Goal: Task Accomplishment & Management: Manage account settings

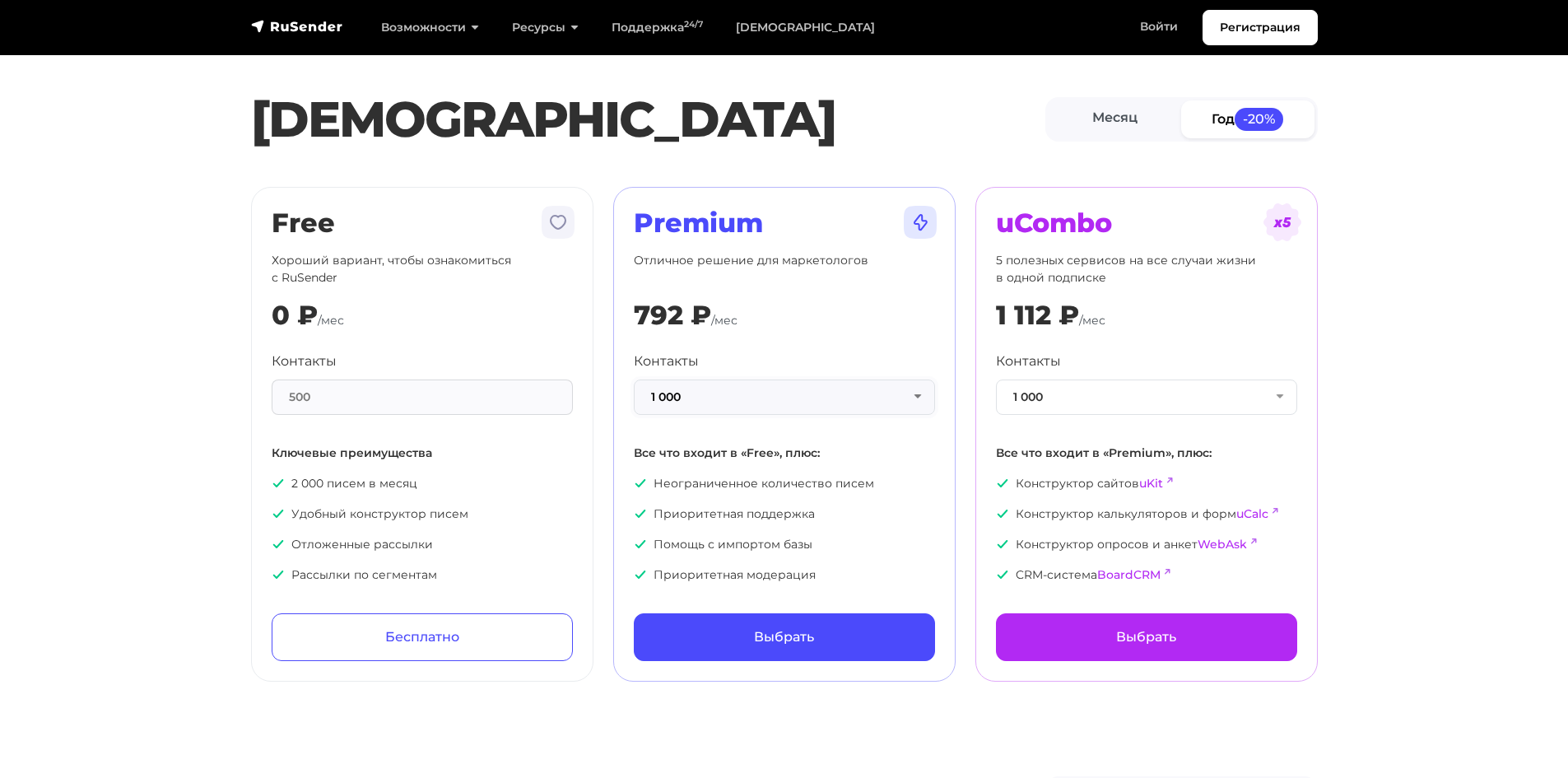
click at [702, 387] on button "1 000" at bounding box center [785, 397] width 301 height 35
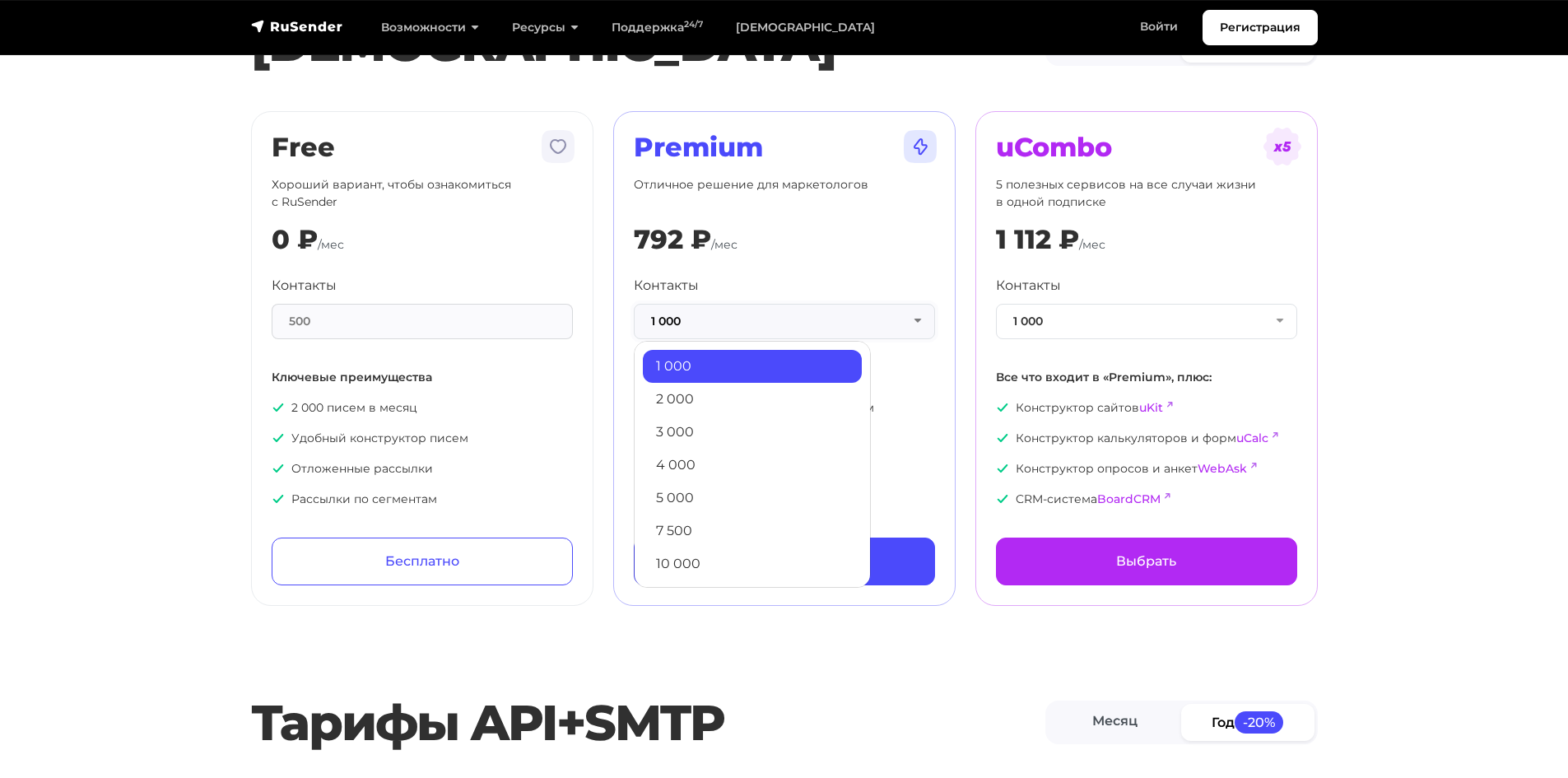
scroll to position [83, 0]
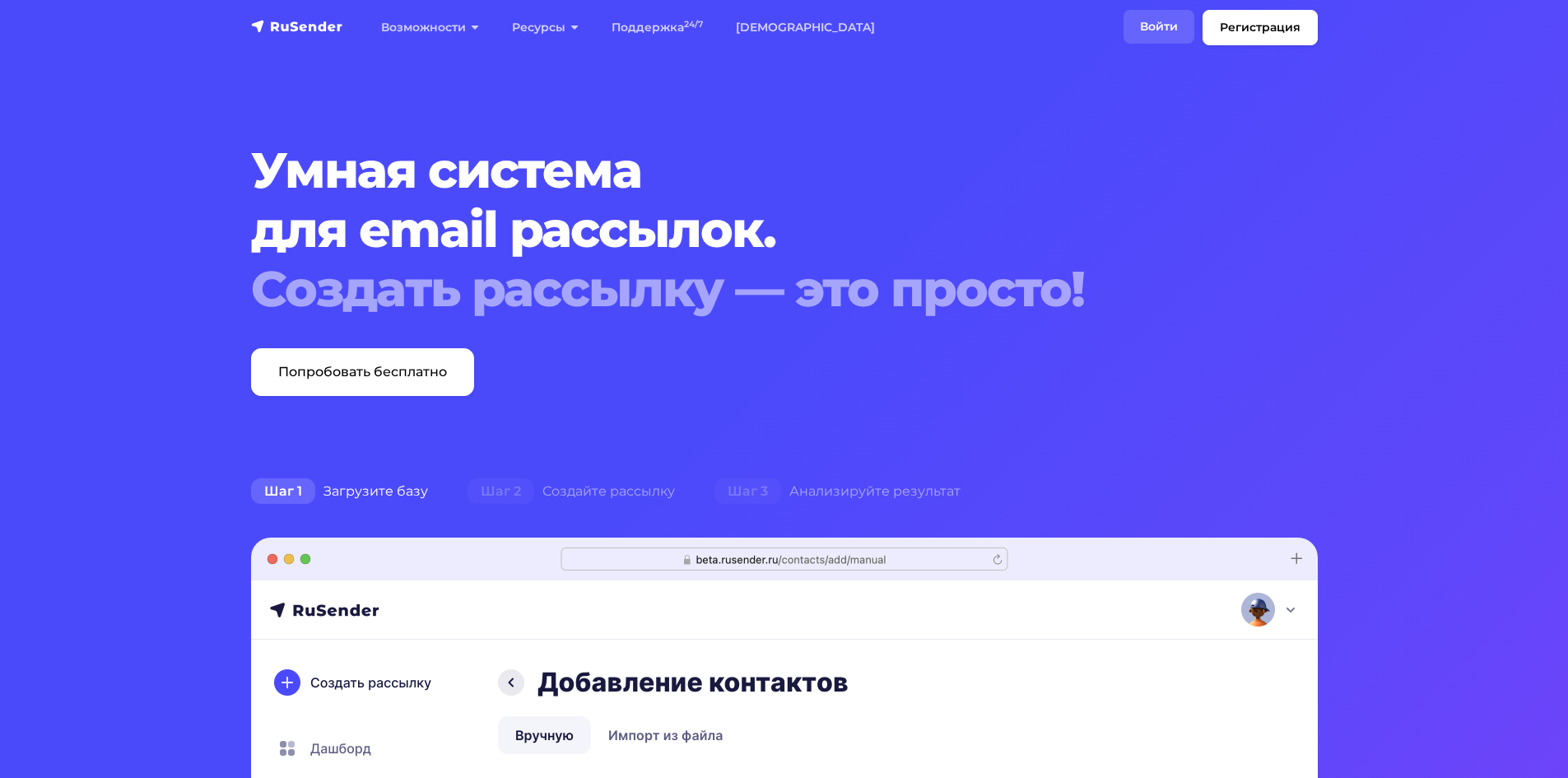
click at [1163, 25] on link "Войти" at bounding box center [1159, 27] width 71 height 33
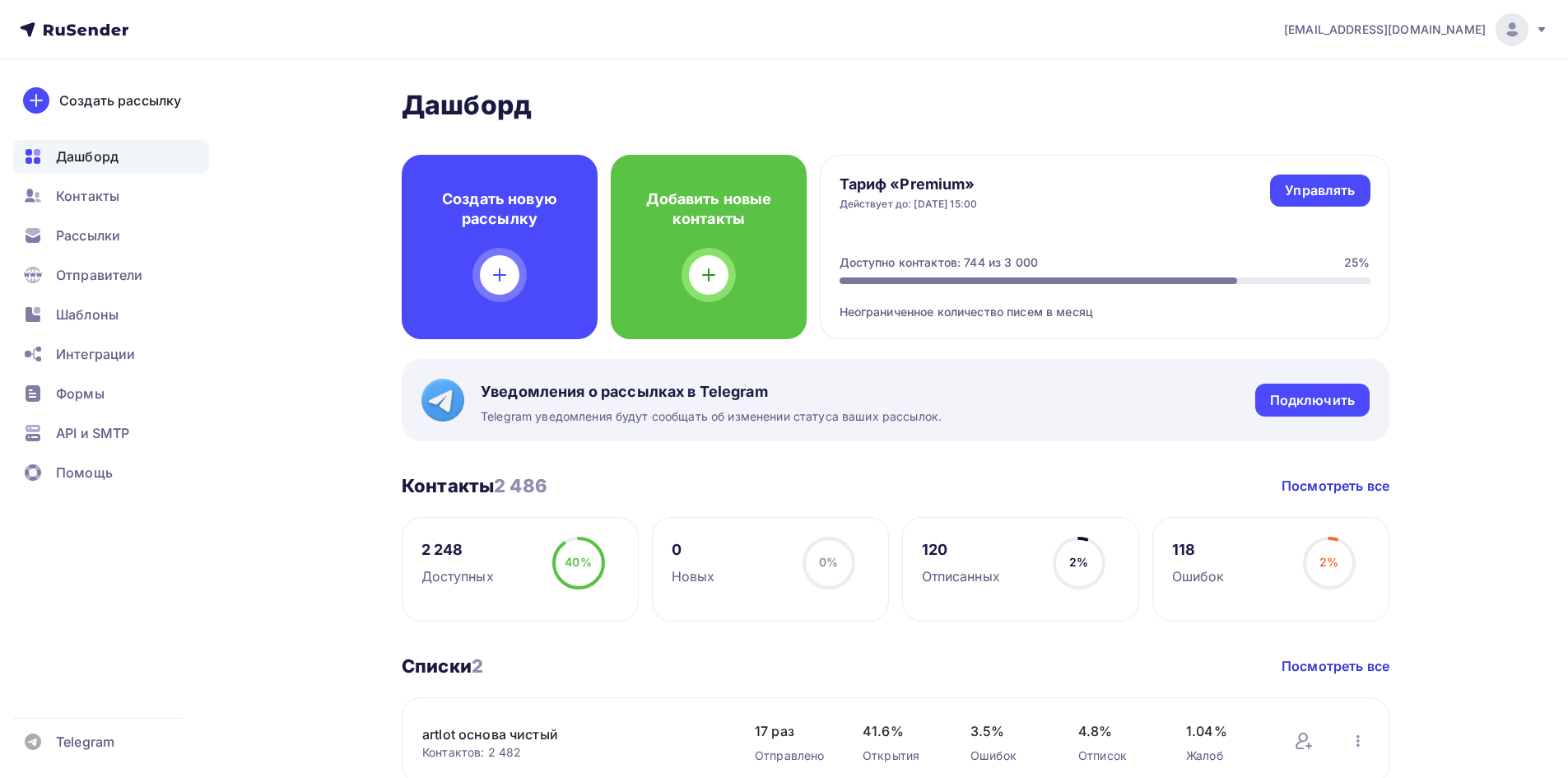
click at [1374, 18] on div "[EMAIL_ADDRESS][DOMAIN_NAME]" at bounding box center [1416, 29] width 264 height 32
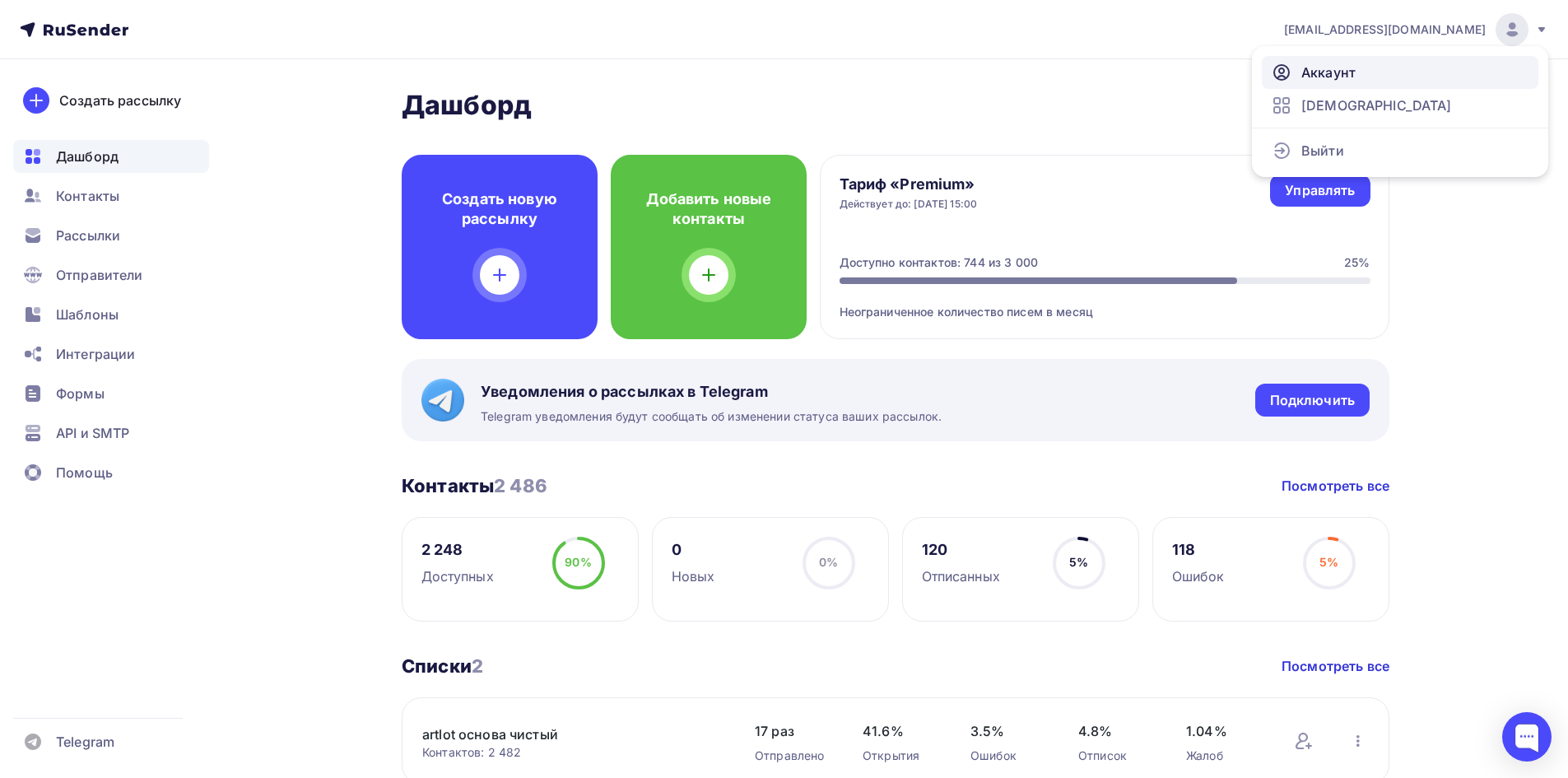
click at [1335, 73] on span "Аккаунт" at bounding box center [1328, 73] width 54 height 20
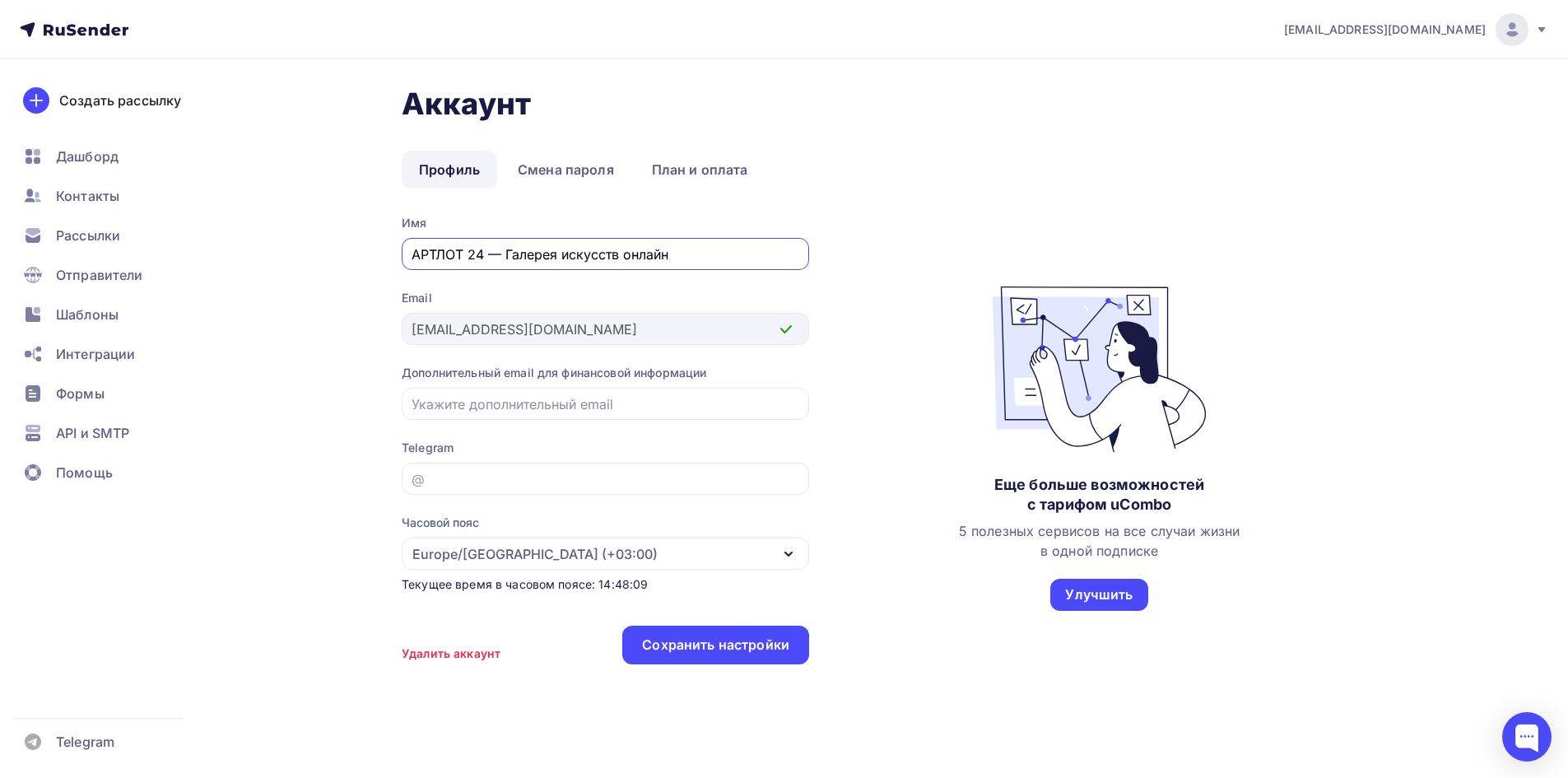
click at [601, 149] on div "Аккаунт Профиль Смена пароля План и оплата Профиль Смена пароля План и оплата И…" at bounding box center [895, 383] width 988 height 596
click at [659, 167] on link "План и оплата" at bounding box center [699, 169] width 131 height 37
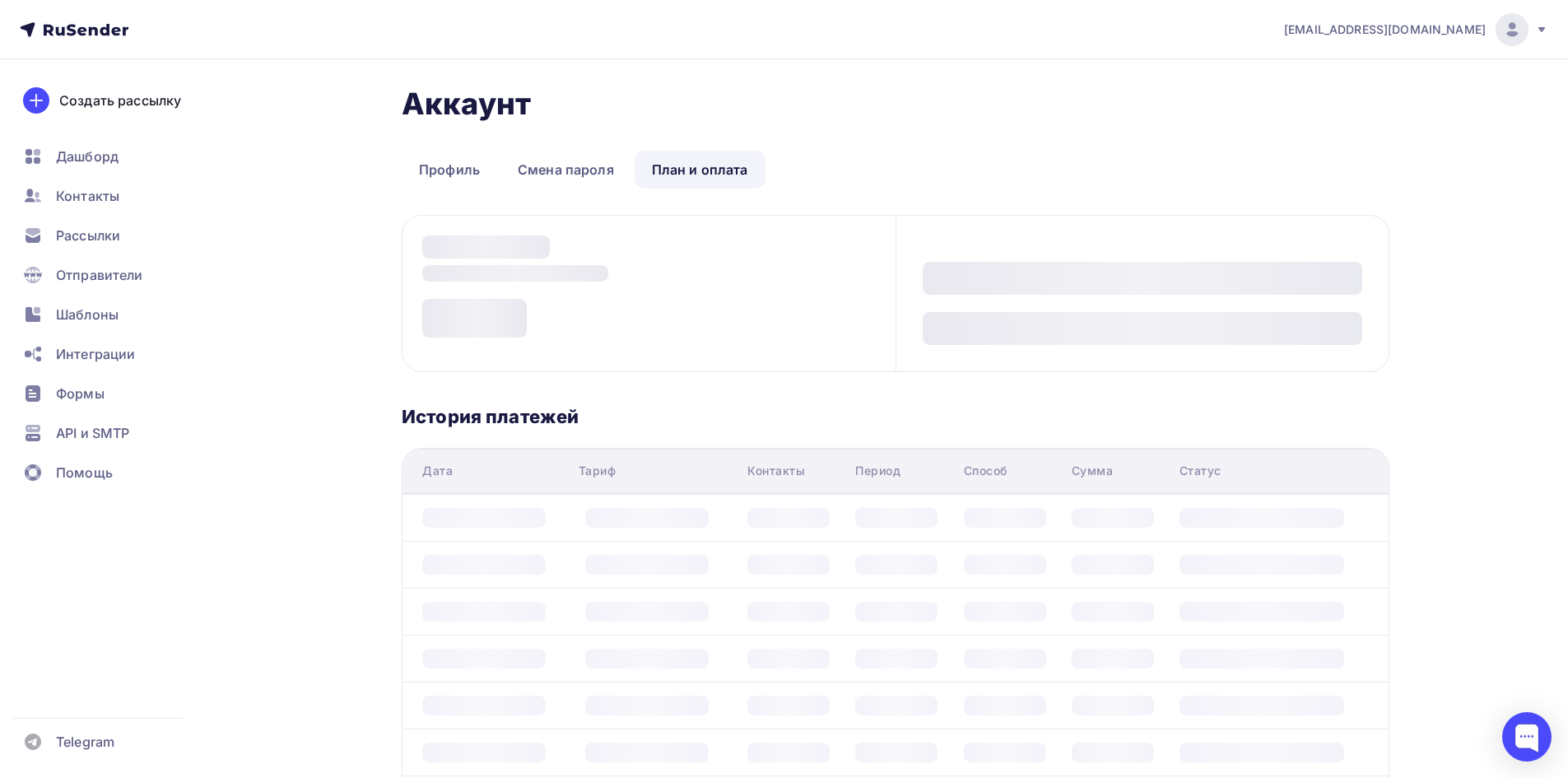
click at [667, 170] on link "План и оплата" at bounding box center [699, 169] width 131 height 37
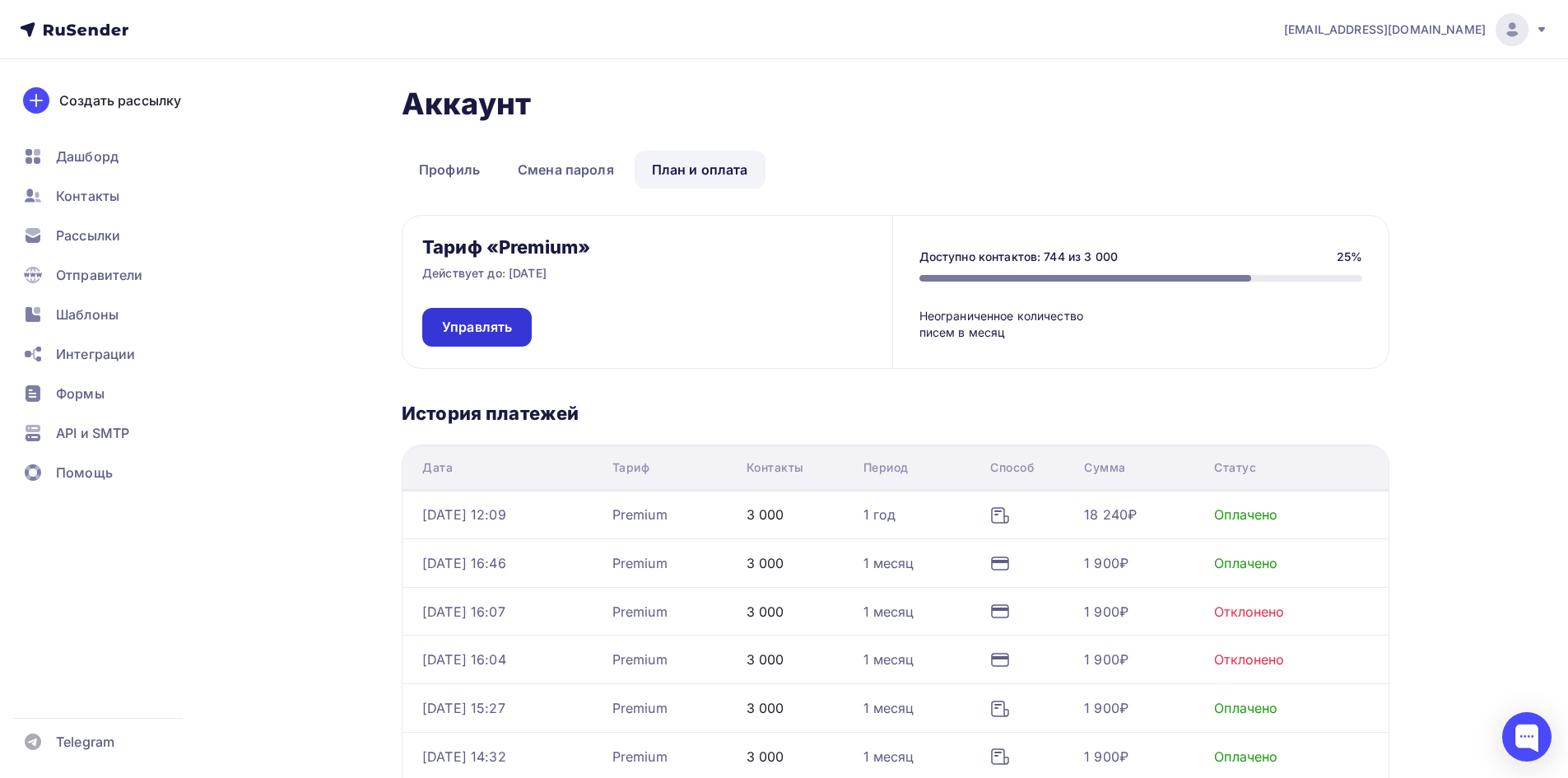
click at [522, 334] on link "Управлять" at bounding box center [477, 327] width 109 height 38
click at [704, 163] on link "План и оплата" at bounding box center [699, 169] width 131 height 37
click at [621, 161] on link "Смена пароля" at bounding box center [565, 169] width 131 height 37
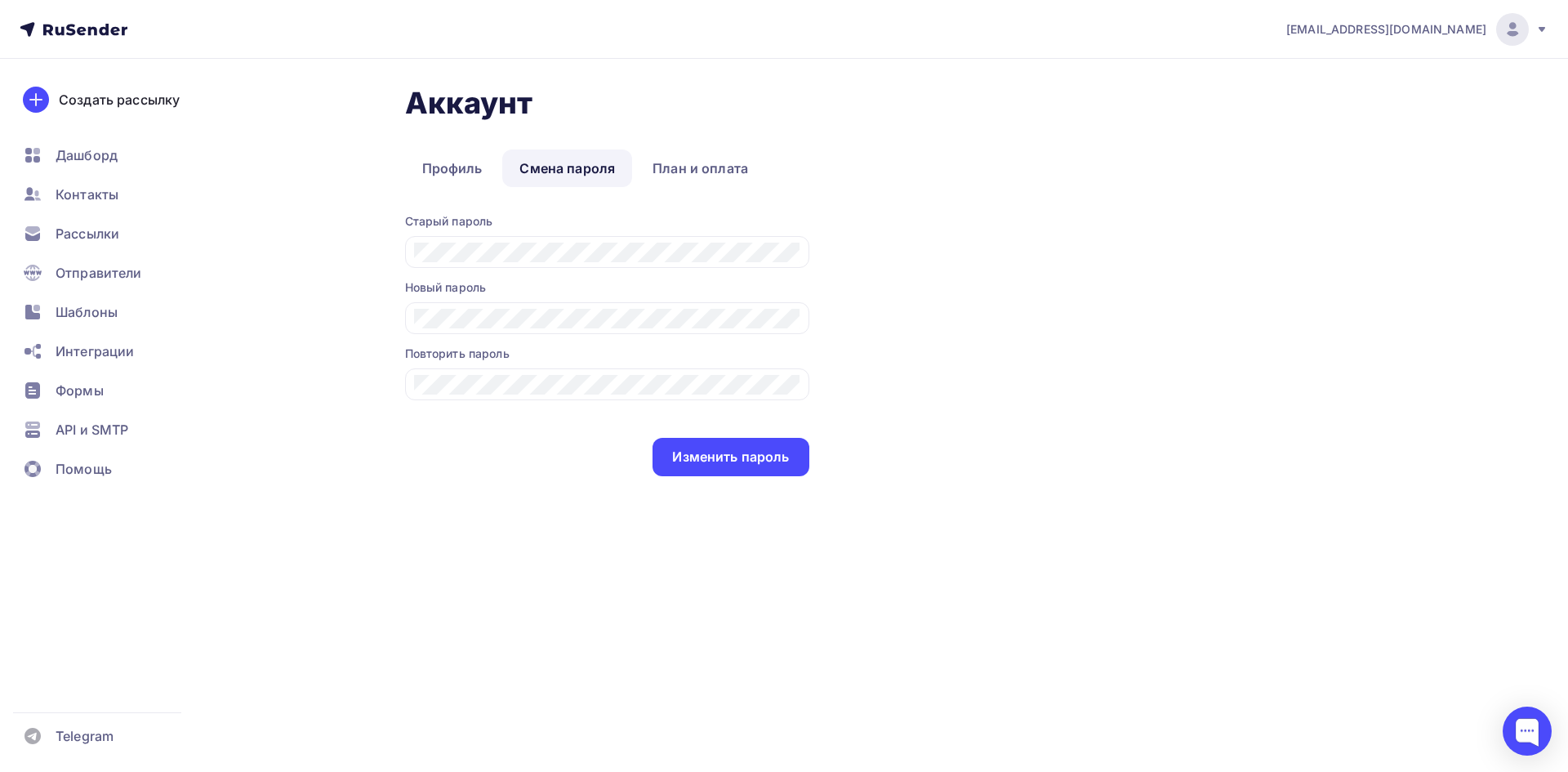
click at [598, 163] on link "Смена пароля" at bounding box center [567, 168] width 130 height 37
click at [414, 179] on link "Профиль" at bounding box center [452, 168] width 95 height 37
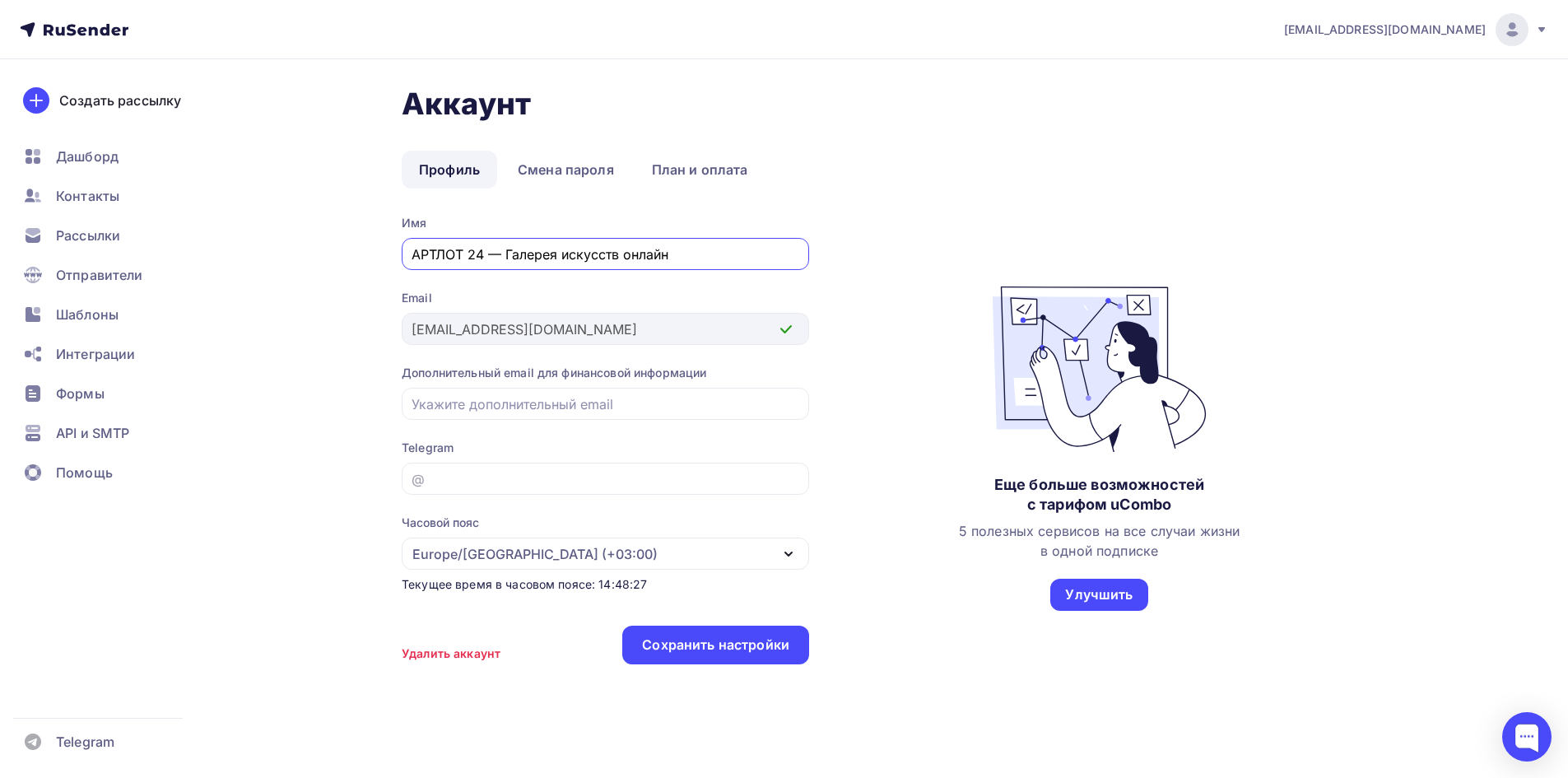
click at [1379, 47] on nav "[EMAIL_ADDRESS][DOMAIN_NAME] Аккаунт Тарифы Выйти Создать рассылку [GEOGRAPHIC_…" at bounding box center [784, 30] width 1568 height 59
click at [1394, 39] on div "[EMAIL_ADDRESS][DOMAIN_NAME]" at bounding box center [1416, 29] width 264 height 32
click at [1352, 103] on span "[DEMOGRAPHIC_DATA]" at bounding box center [1376, 105] width 151 height 20
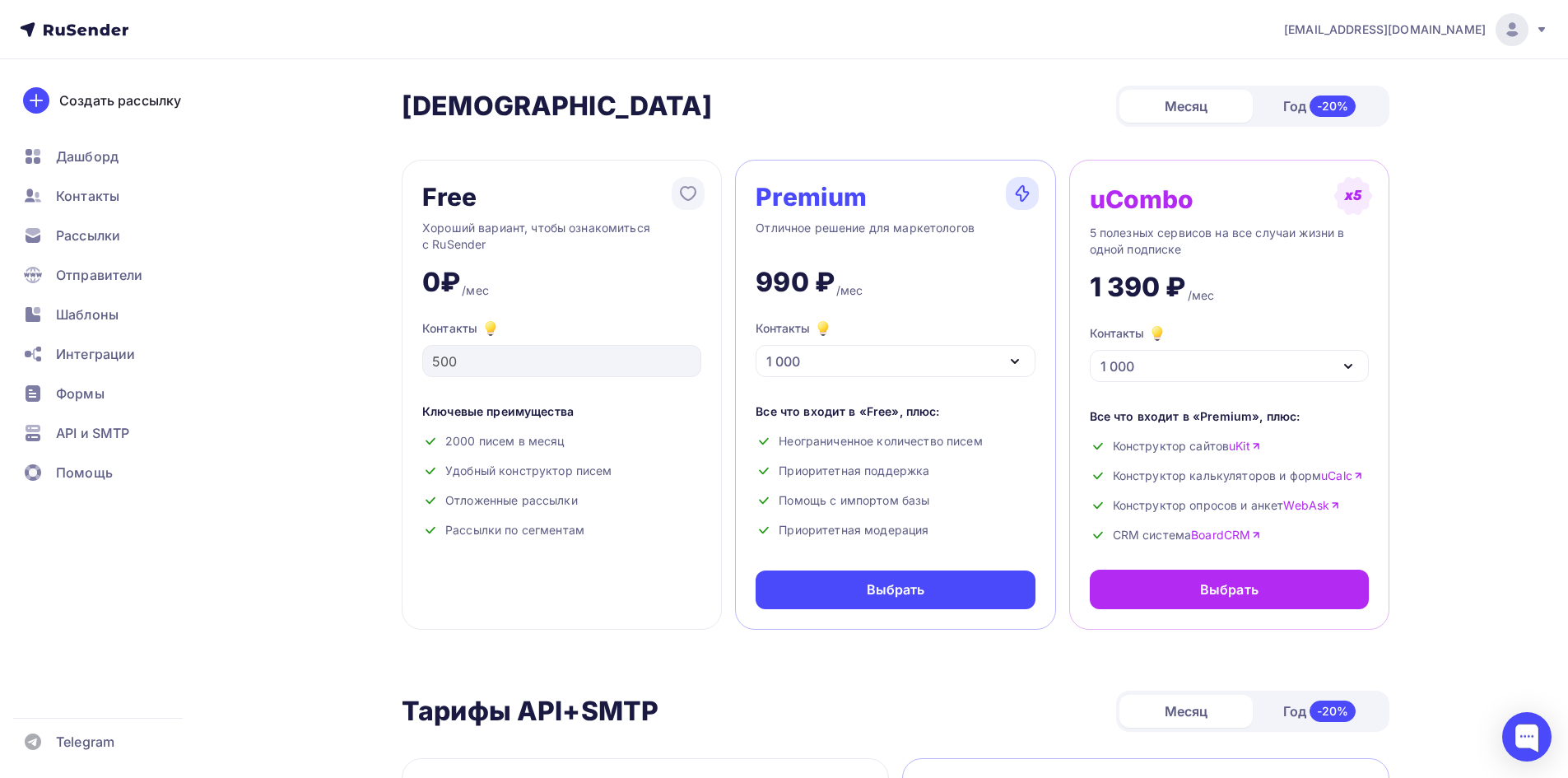
click at [1419, 32] on span "[EMAIL_ADDRESS][DOMAIN_NAME]" at bounding box center [1385, 30] width 202 height 17
click at [1330, 71] on span "Аккаунт" at bounding box center [1328, 73] width 54 height 20
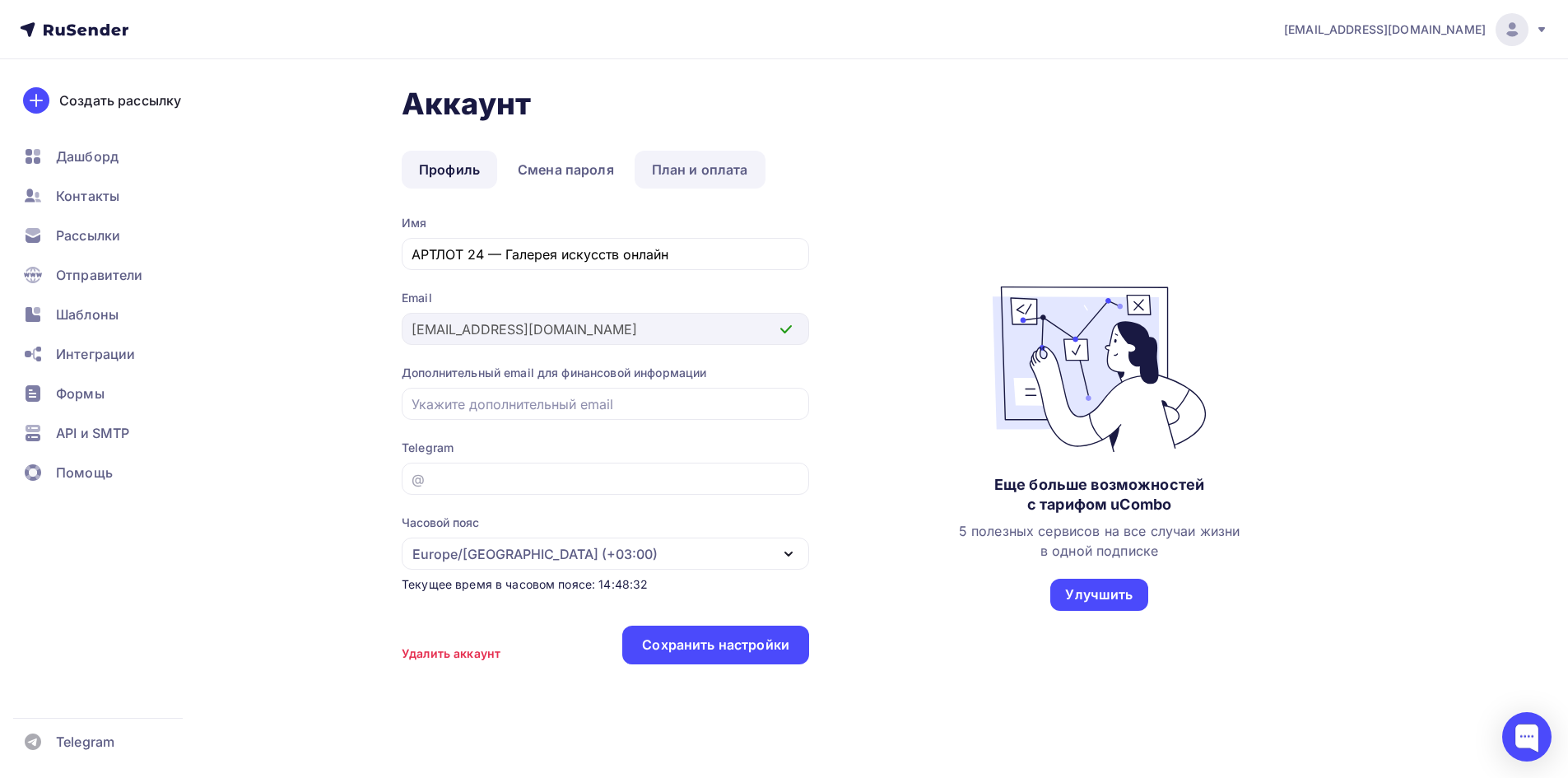
click at [657, 162] on link "План и оплата" at bounding box center [699, 169] width 131 height 37
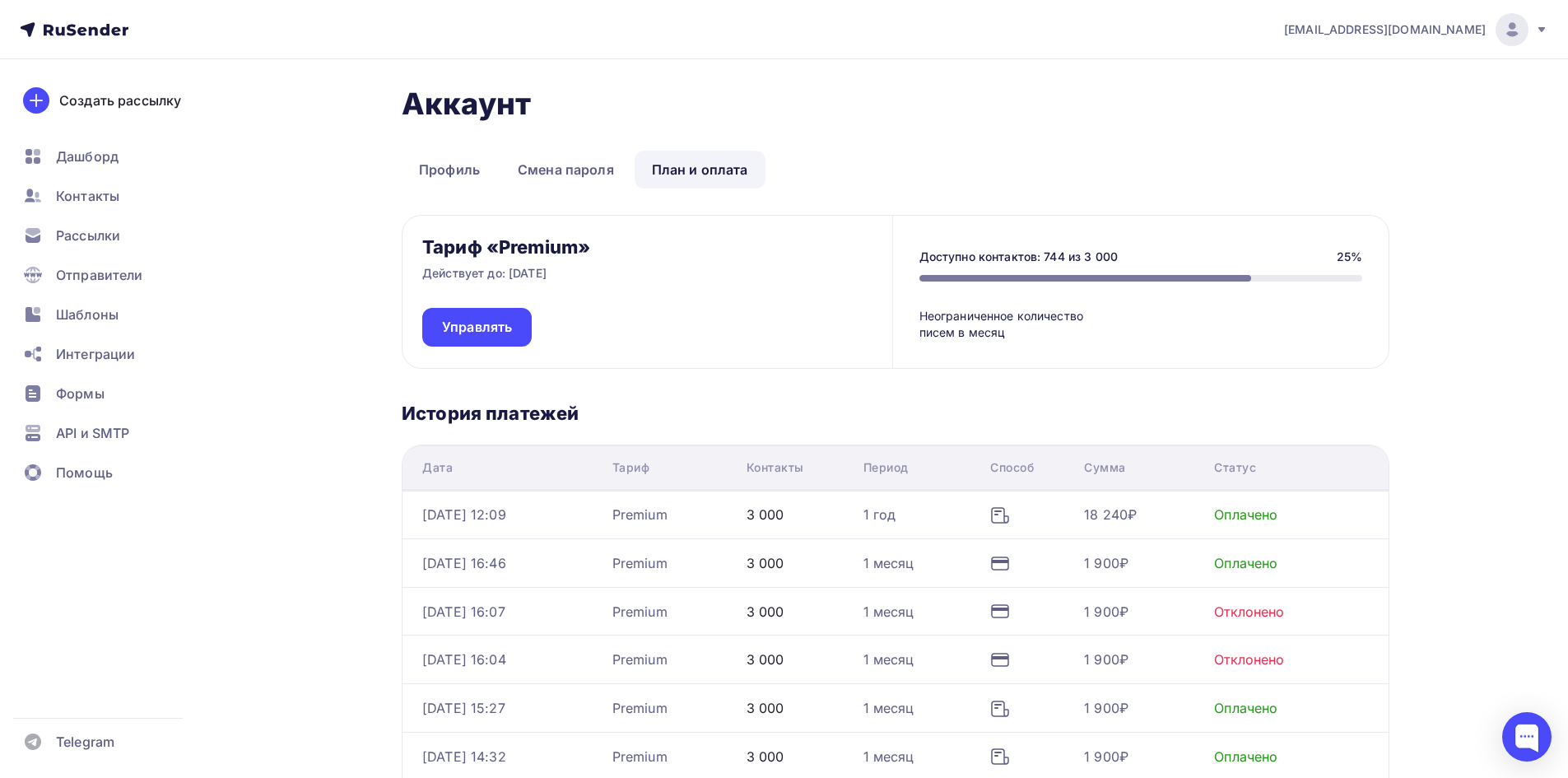
click at [1403, 23] on div "[EMAIL_ADDRESS][DOMAIN_NAME]" at bounding box center [1416, 29] width 264 height 32
